Goal: Task Accomplishment & Management: Use online tool/utility

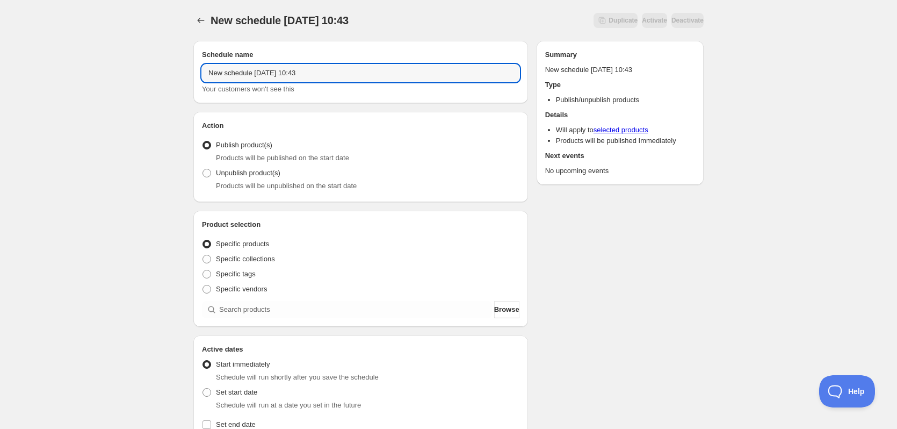
drag, startPoint x: 339, startPoint y: 71, endPoint x: 164, endPoint y: 73, distance: 175.1
click at [165, 73] on div "New schedule [DATE] 10:43. This page is ready New schedule [DATE] 10:43 Duplica…" at bounding box center [448, 409] width 897 height 819
click at [312, 74] on input "New schedule [DATE] 10:43" at bounding box center [360, 72] width 317 height 17
drag, startPoint x: 329, startPoint y: 71, endPoint x: 146, endPoint y: 66, distance: 182.7
click at [146, 66] on div "New schedule Oct 08 2025 10:43. This page is ready New schedule Oct 08 2025 10:…" at bounding box center [448, 409] width 897 height 819
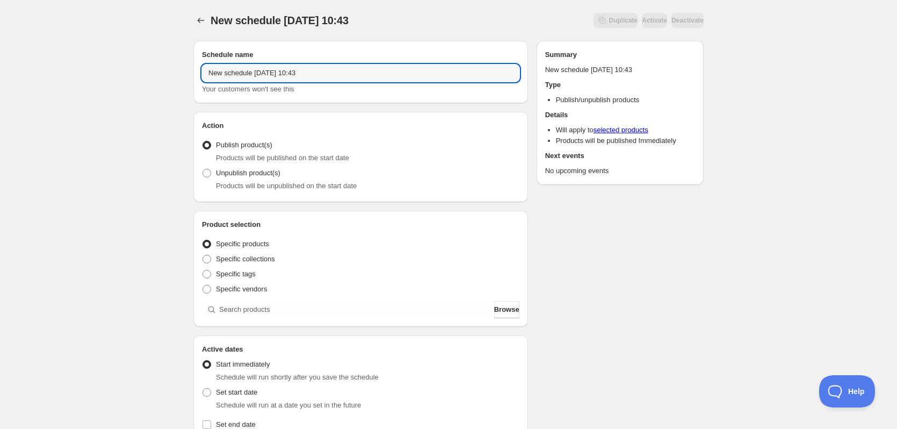
paste input "Kalender 2026"
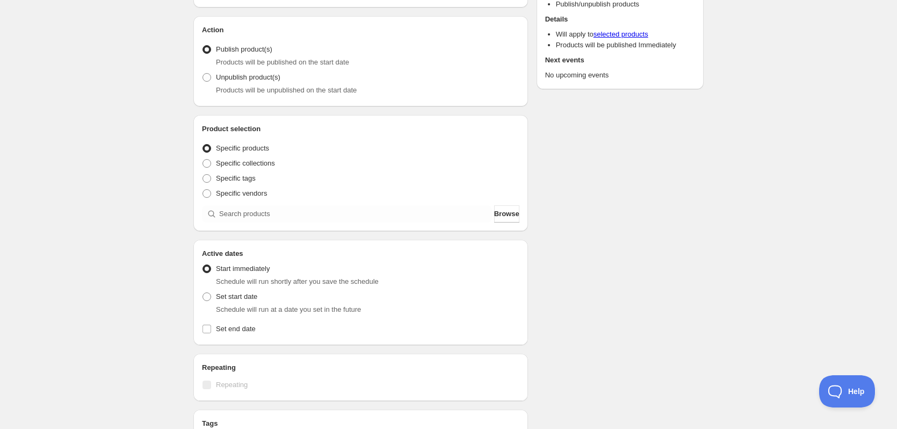
scroll to position [107, 0]
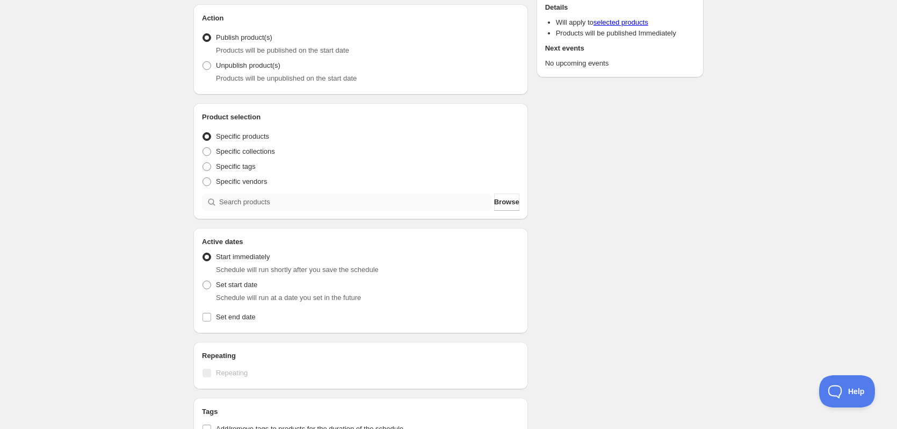
type input "Kalender 2026"
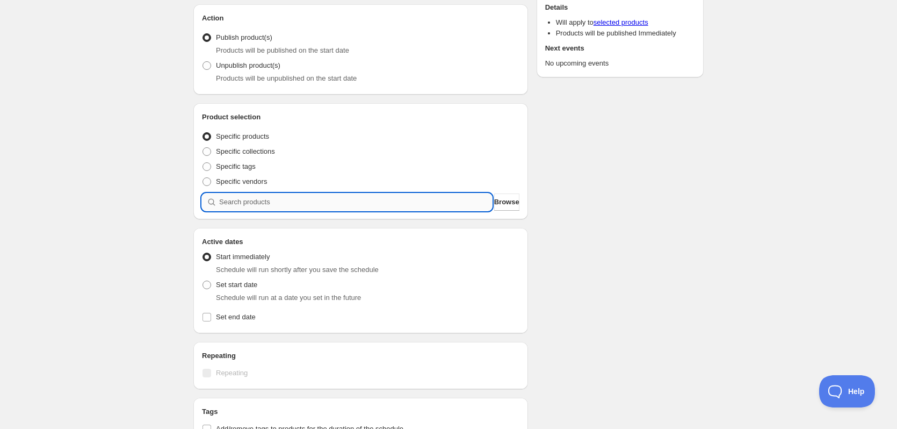
click at [307, 201] on input "search" at bounding box center [355, 201] width 273 height 17
type input "i"
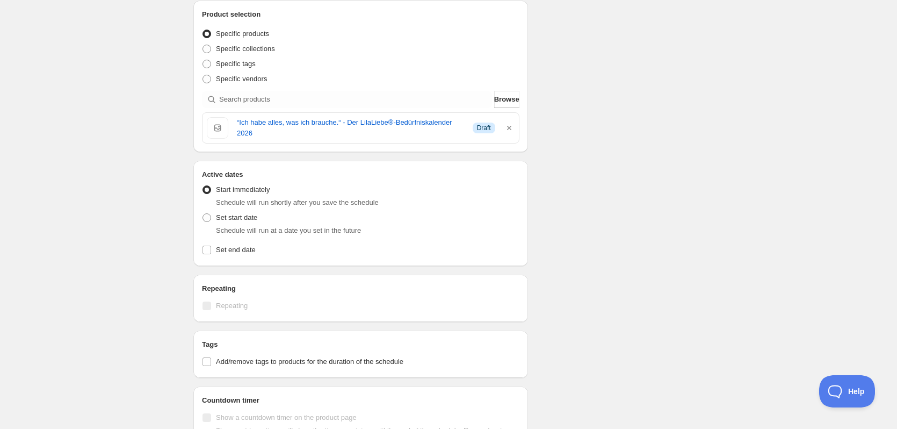
scroll to position [215, 0]
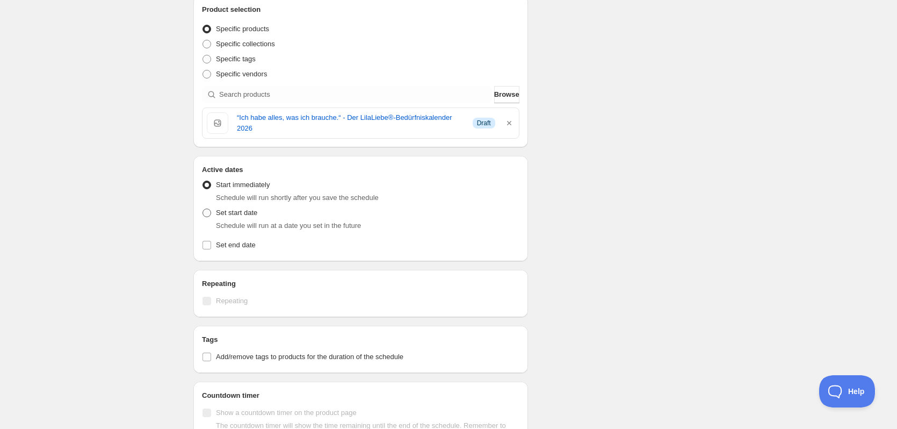
click at [239, 210] on span "Set start date" at bounding box center [236, 212] width 41 height 8
click at [203, 209] on input "Set start date" at bounding box center [202, 208] width 1 height 1
radio input "true"
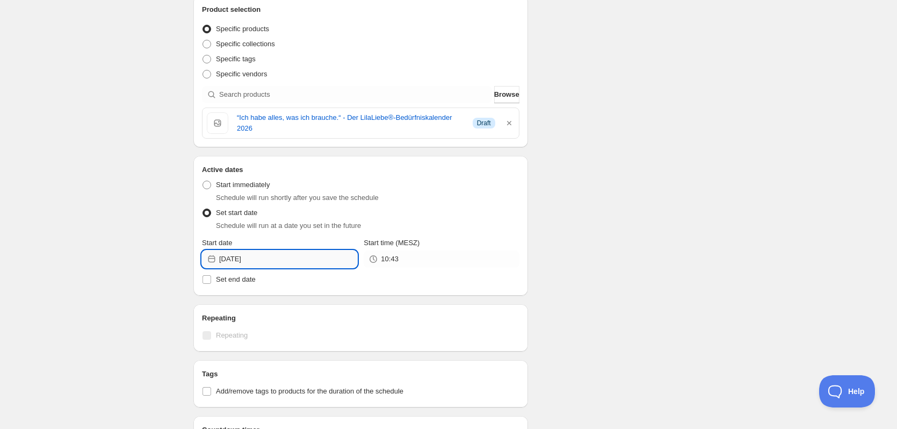
click at [294, 265] on input "[DATE]" at bounding box center [288, 258] width 138 height 17
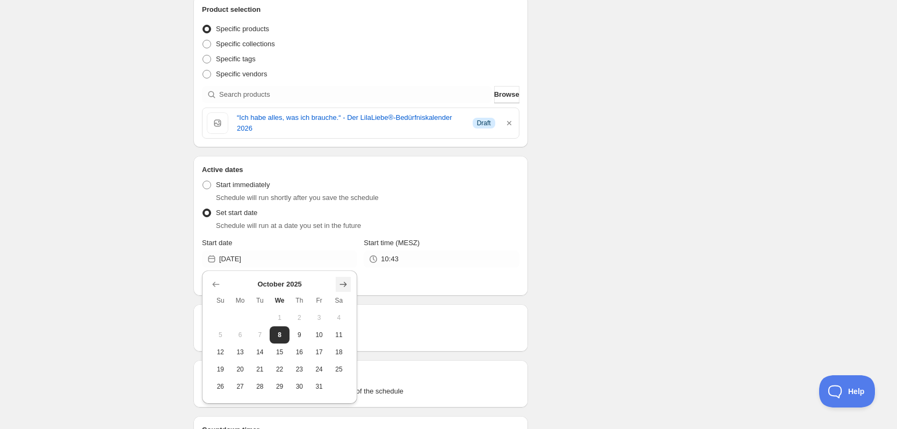
click at [341, 284] on icon "Show next month, November 2025" at bounding box center [343, 283] width 7 height 5
click at [228, 336] on button "2" at bounding box center [221, 334] width 20 height 17
type input "2025-11-02"
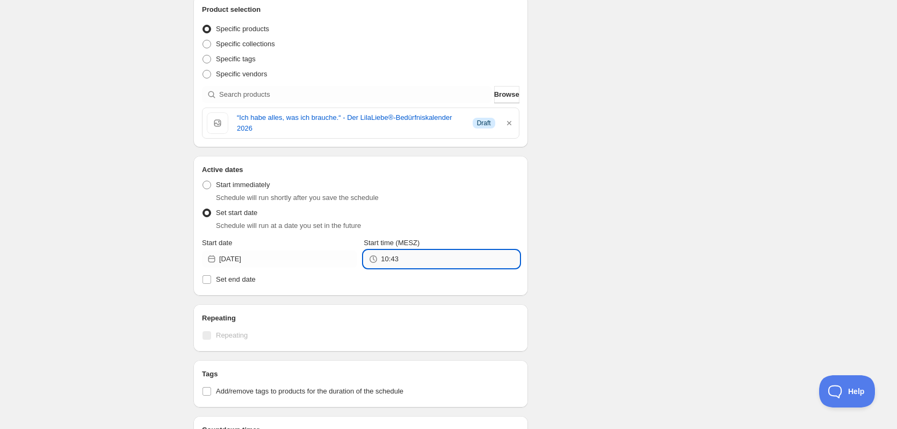
click at [410, 260] on input "10:43" at bounding box center [450, 258] width 138 height 17
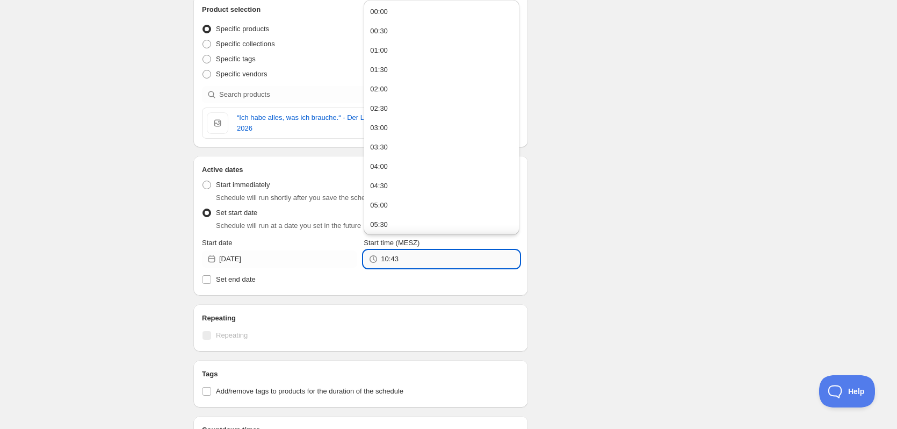
click at [410, 260] on input "10:43" at bounding box center [450, 258] width 138 height 17
type input "05:00"
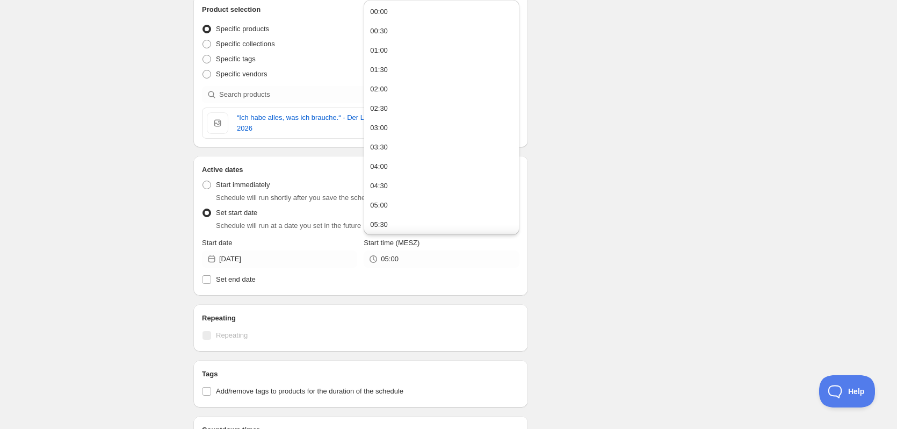
click at [716, 220] on div "Kalender 2026. This page is ready Kalender 2026 Duplicate Activate Deactivate M…" at bounding box center [448, 229] width 897 height 888
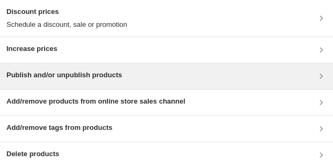
click at [79, 76] on h3 "Publish and/or unpublish products" at bounding box center [63, 75] width 115 height 11
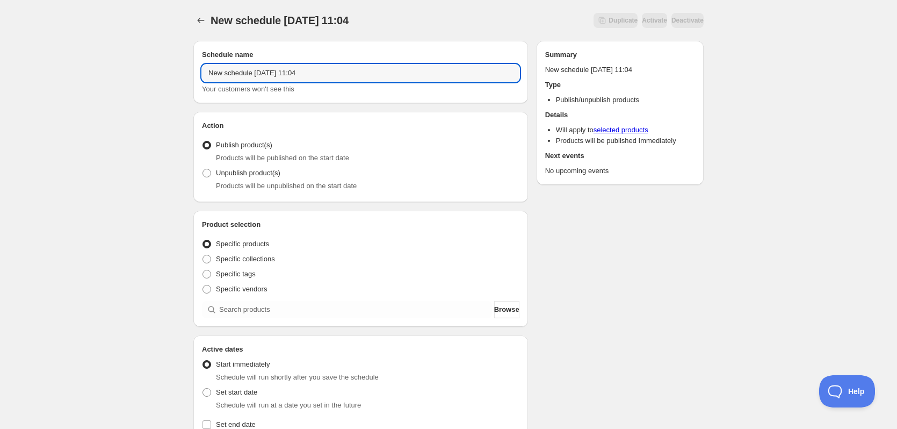
drag, startPoint x: 321, startPoint y: 71, endPoint x: 191, endPoint y: 73, distance: 129.4
click at [191, 73] on div "Schedule name New schedule Oct 08 2025 11:04 Your customers won't see this Acti…" at bounding box center [444, 414] width 519 height 765
paste input "Lilas Welt im Viererpack"
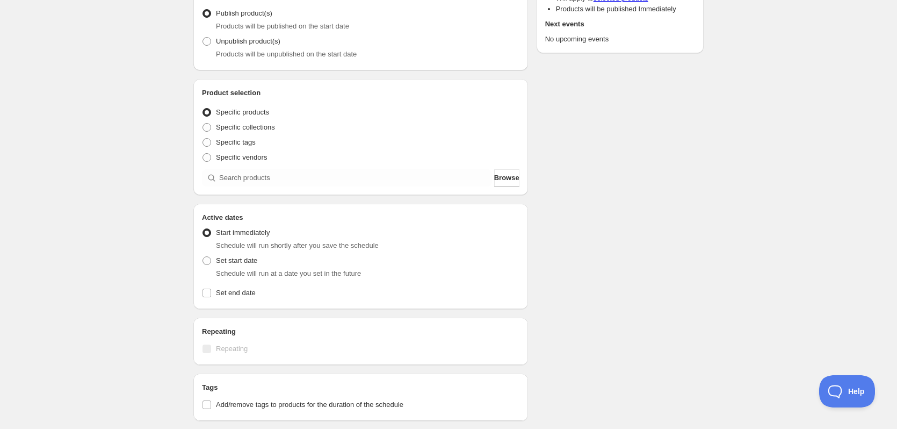
scroll to position [161, 0]
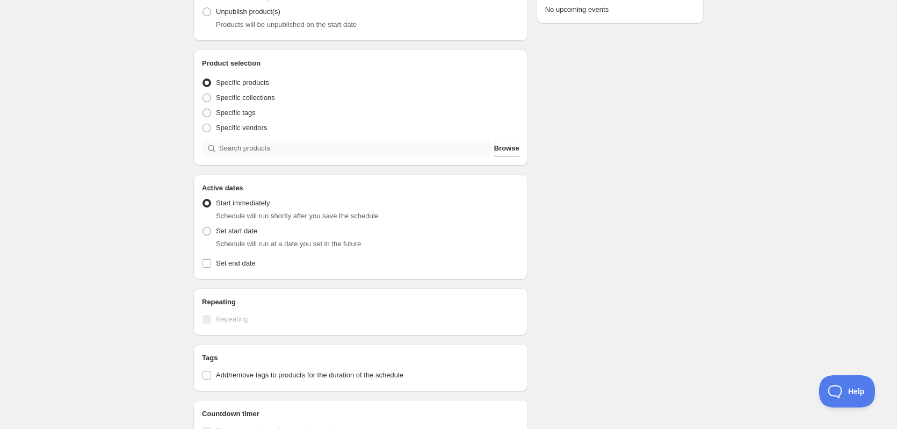
type input "Lilas Welt im Viererpack"
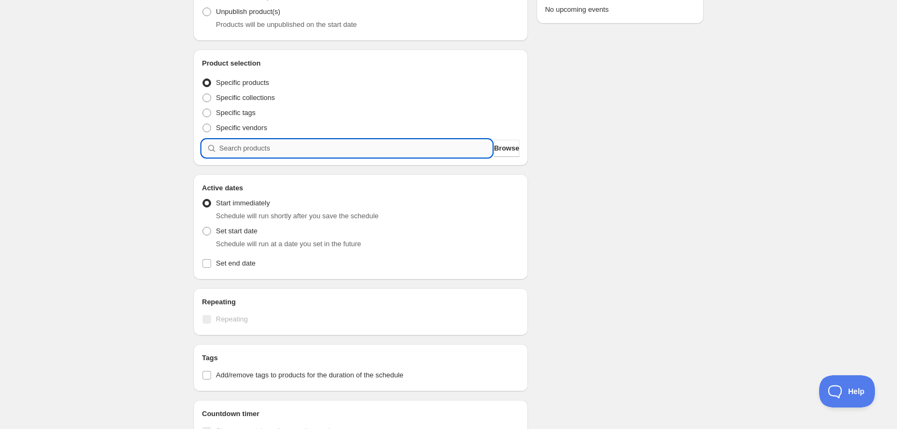
click at [267, 151] on input "search" at bounding box center [355, 148] width 273 height 17
type input "v"
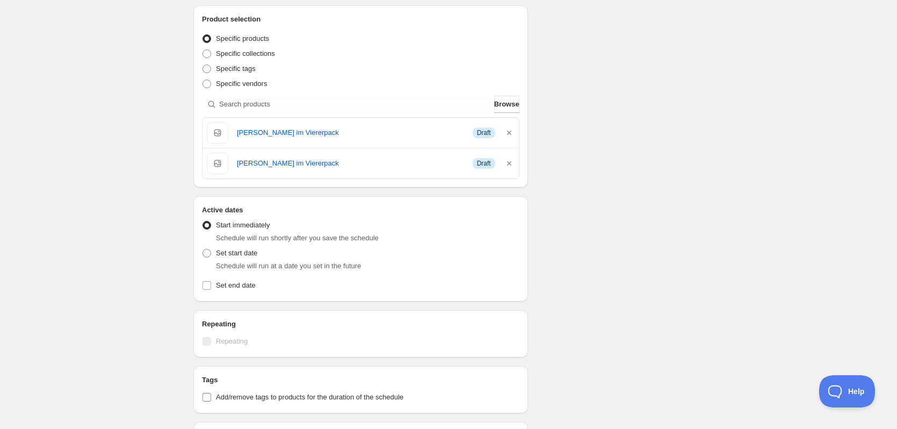
scroll to position [376, 0]
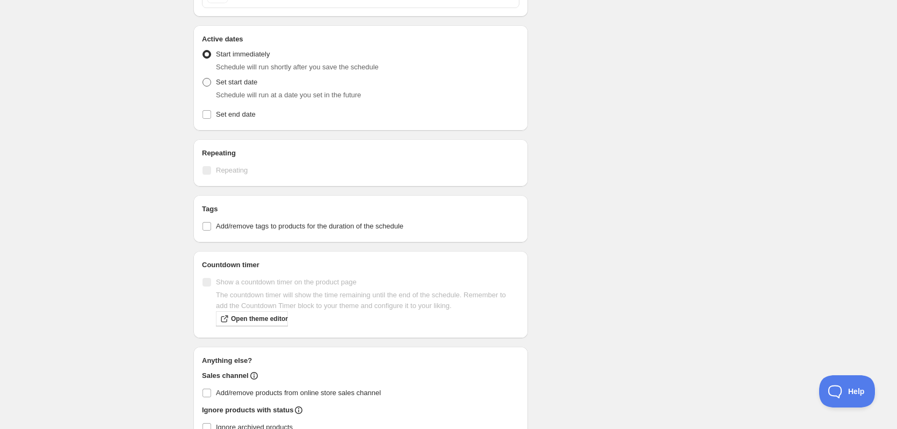
click at [207, 88] on label "Set start date" at bounding box center [229, 82] width 55 height 15
click at [203, 78] on input "Set start date" at bounding box center [202, 78] width 1 height 1
radio input "true"
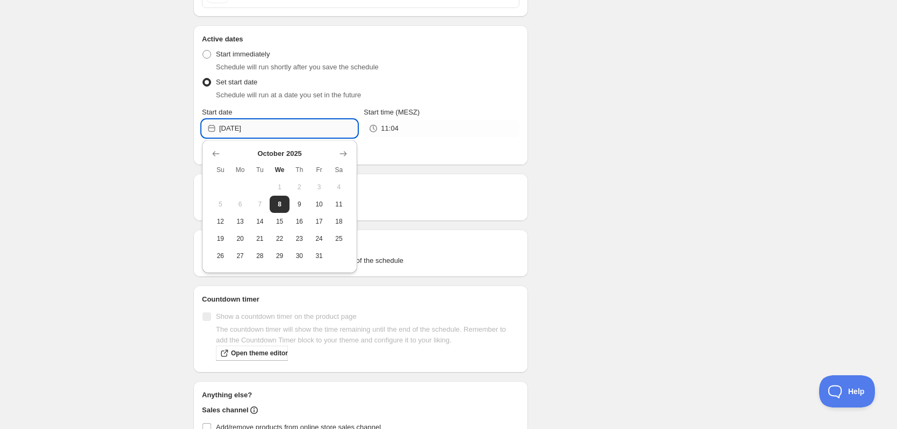
click at [286, 124] on input "2025-10-08" at bounding box center [288, 128] width 138 height 17
click at [340, 150] on icon "Show next month, November 2025" at bounding box center [343, 153] width 11 height 11
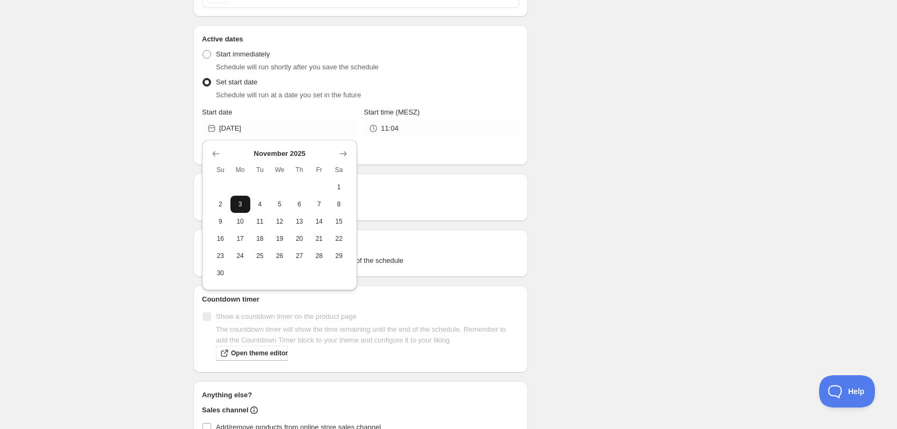
click at [238, 207] on span "3" at bounding box center [240, 204] width 11 height 9
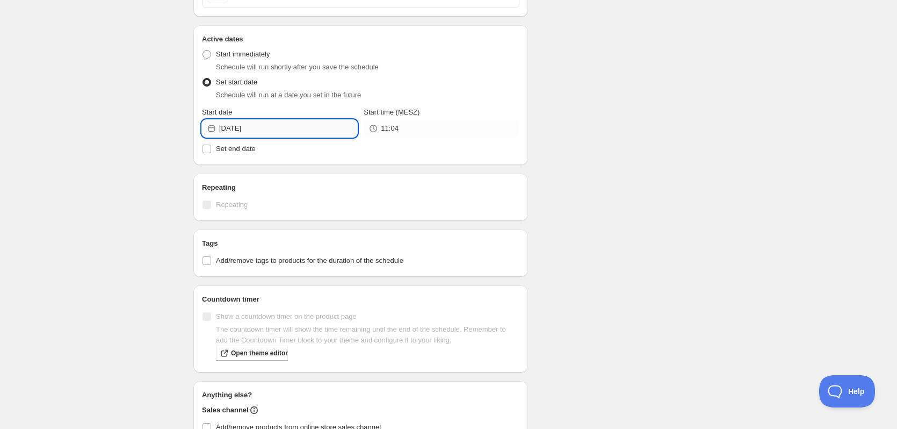
click at [317, 134] on input "2025-11-03" at bounding box center [288, 128] width 138 height 17
click at [219, 202] on span "2" at bounding box center [220, 204] width 11 height 9
type input "2025-11-02"
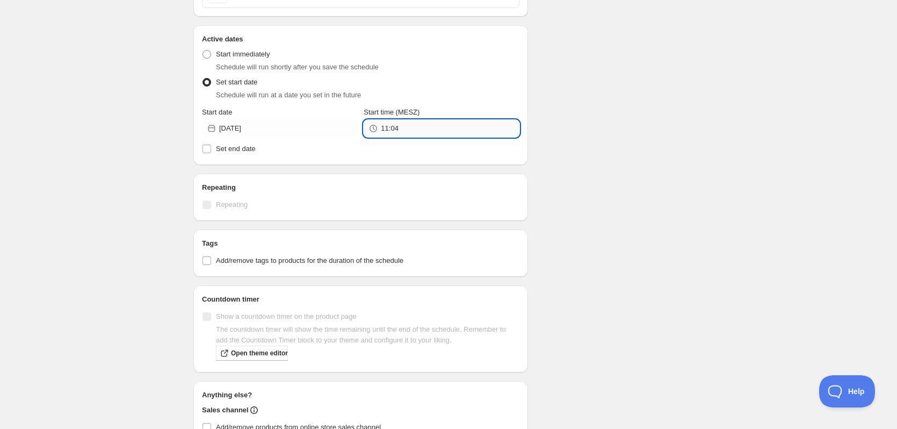
click at [432, 128] on input "11:04" at bounding box center [450, 128] width 138 height 17
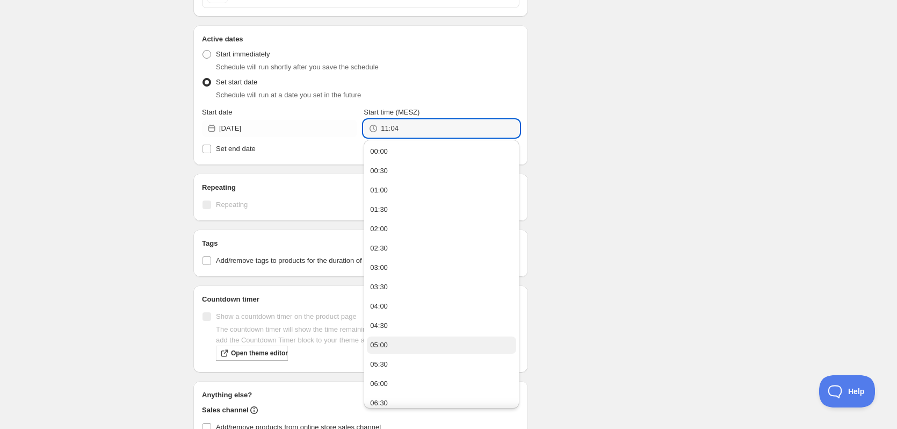
click at [387, 345] on button "05:00" at bounding box center [441, 344] width 149 height 17
type input "05:00"
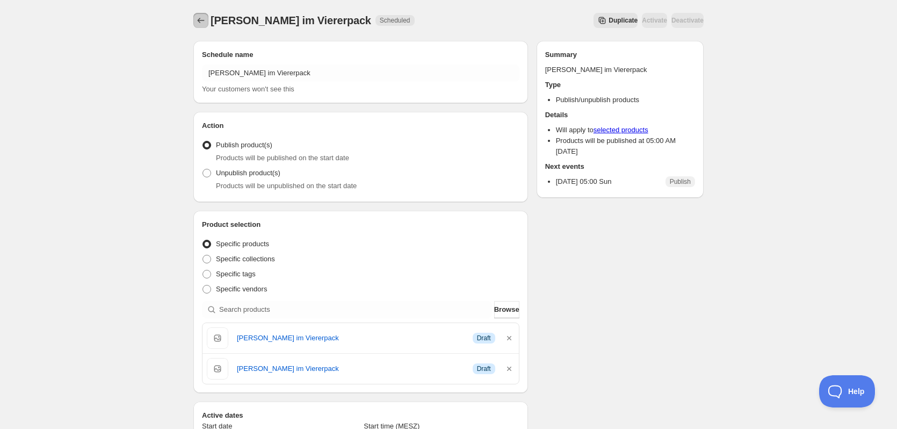
click at [202, 22] on icon "Schedules" at bounding box center [200, 20] width 11 height 11
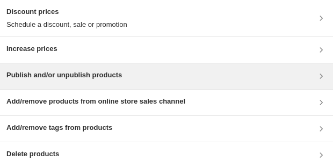
click at [83, 68] on div "Publish and/or unpublish products" at bounding box center [166, 76] width 333 height 26
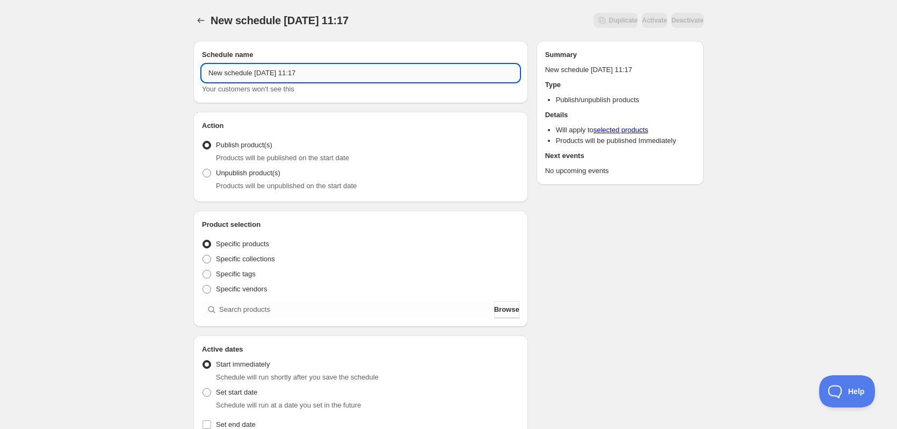
click at [238, 72] on input "New schedule Oct 08 2025 11:17" at bounding box center [360, 72] width 317 height 17
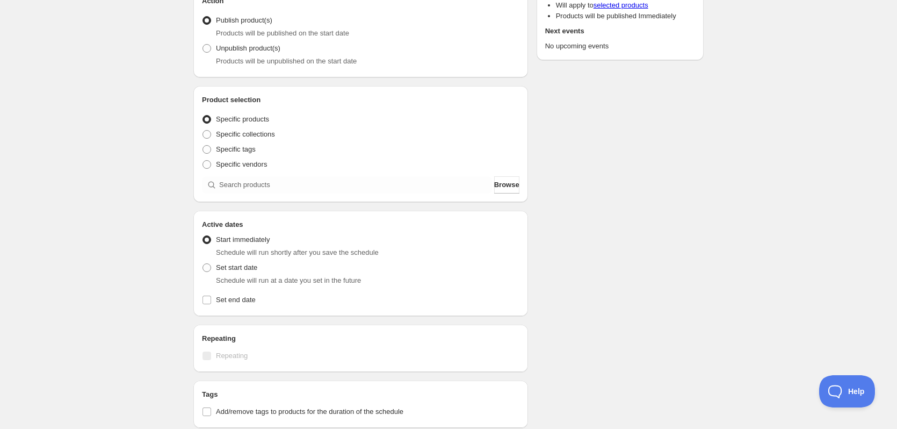
scroll to position [161, 0]
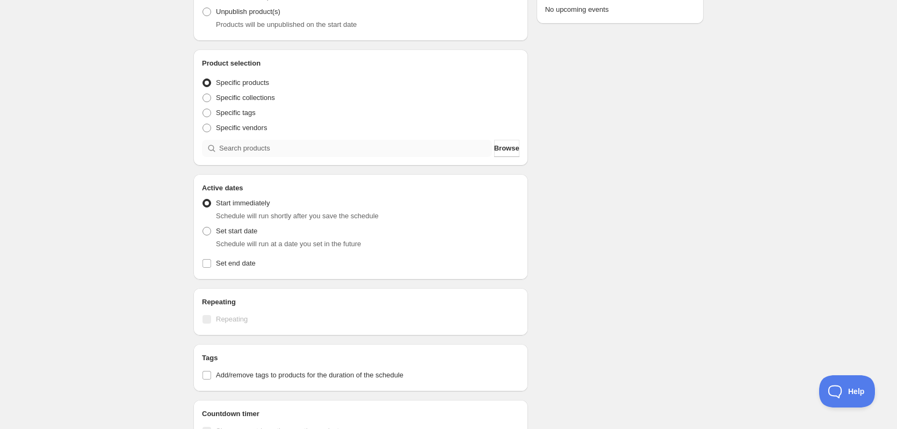
type input "Lila 4"
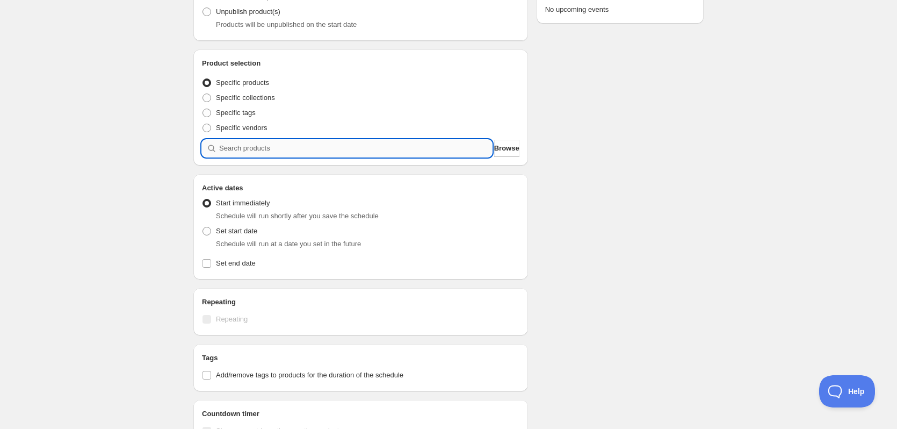
click at [238, 149] on input "search" at bounding box center [355, 148] width 273 height 17
type input "l"
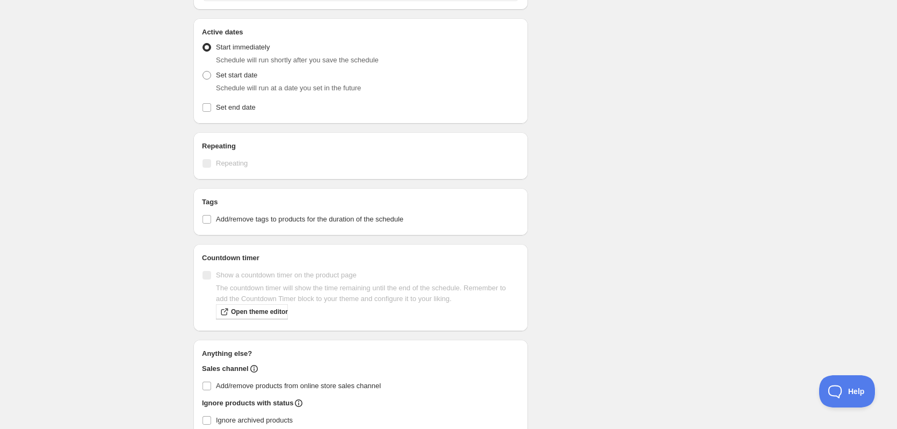
scroll to position [322, 0]
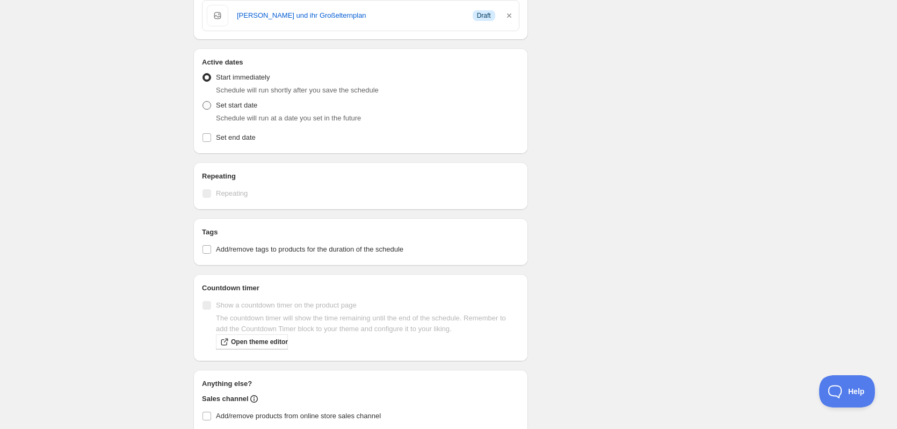
click at [233, 100] on span "Set start date" at bounding box center [236, 105] width 41 height 11
click at [203, 101] on input "Set start date" at bounding box center [202, 101] width 1 height 1
radio input "true"
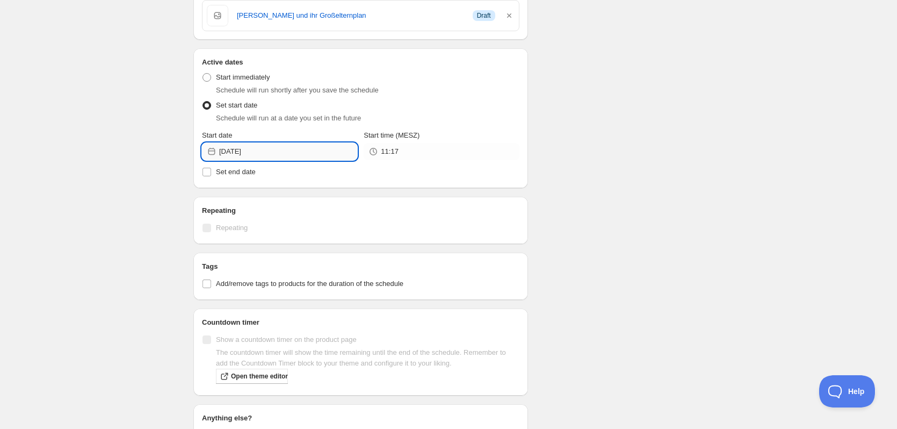
click at [248, 155] on input "2025-10-08" at bounding box center [288, 151] width 138 height 17
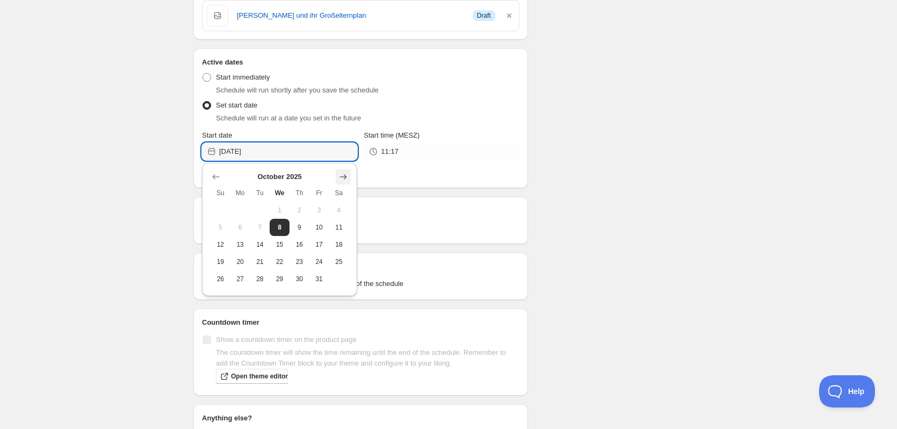
click at [347, 175] on icon "Show next month, November 2025" at bounding box center [343, 176] width 11 height 11
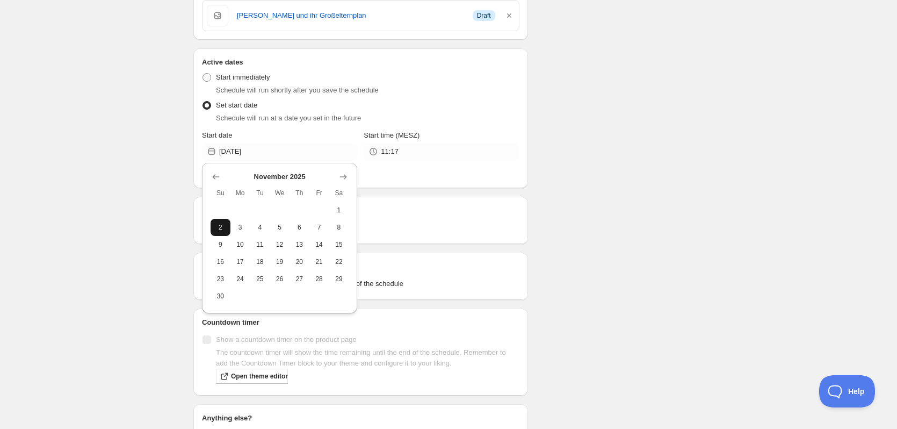
click at [222, 227] on span "2" at bounding box center [220, 227] width 11 height 9
type input "2025-11-02"
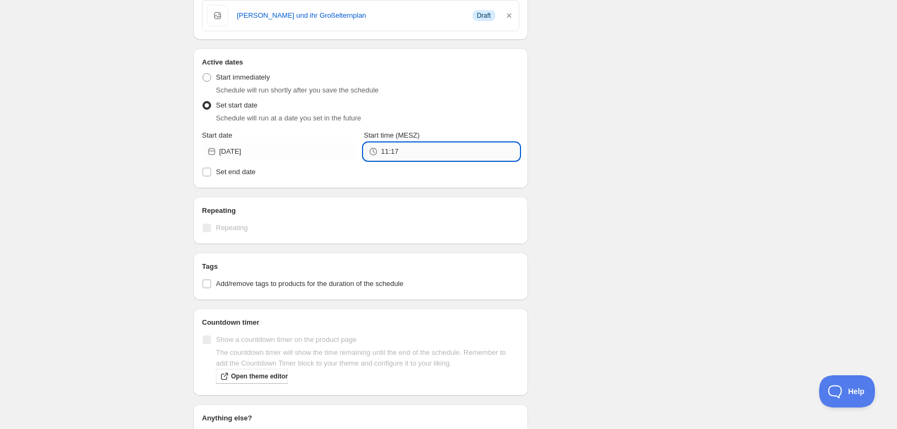
click at [385, 151] on input "11:17" at bounding box center [450, 151] width 138 height 17
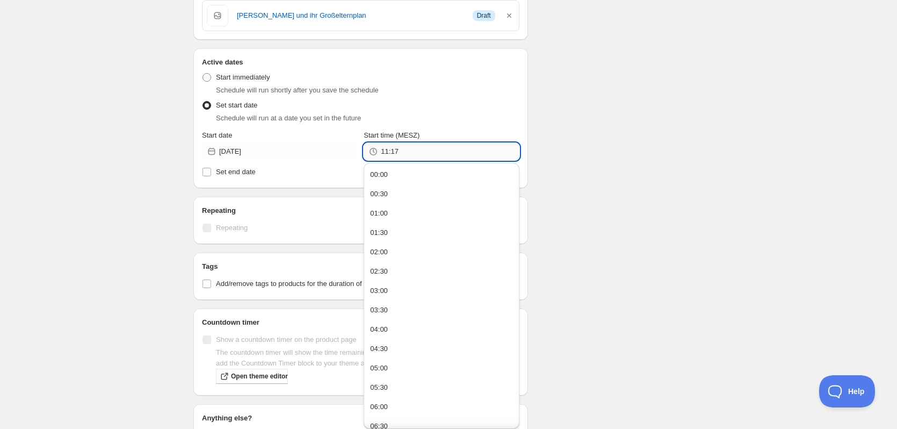
click at [385, 151] on input "11:17" at bounding box center [450, 151] width 138 height 17
click at [389, 365] on button "05:00" at bounding box center [441, 367] width 149 height 17
type input "05:00"
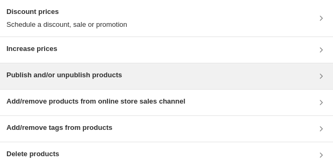
click at [42, 76] on h3 "Publish and/or unpublish products" at bounding box center [63, 75] width 115 height 11
